Goal: Find specific page/section: Find specific page/section

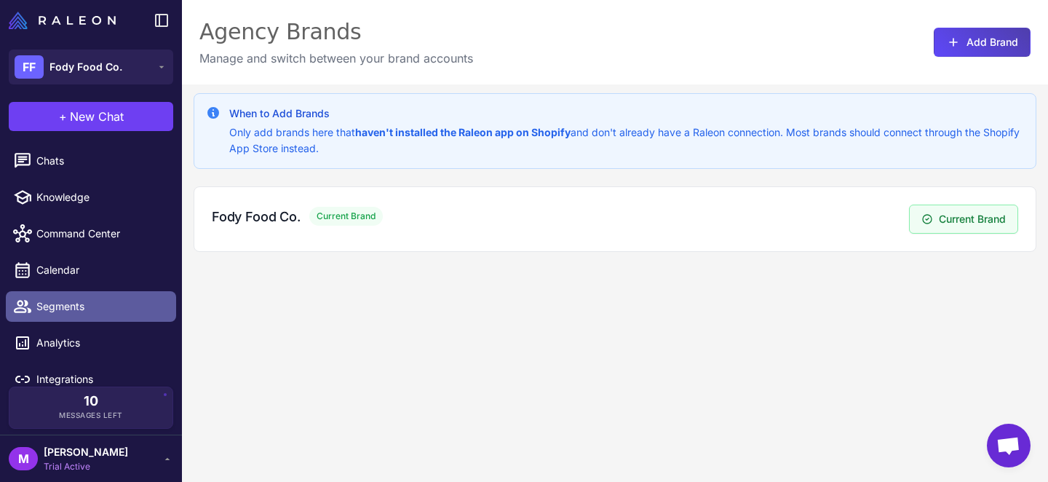
click at [62, 303] on span "Segments" at bounding box center [100, 306] width 128 height 16
